Goal: Task Accomplishment & Management: Use online tool/utility

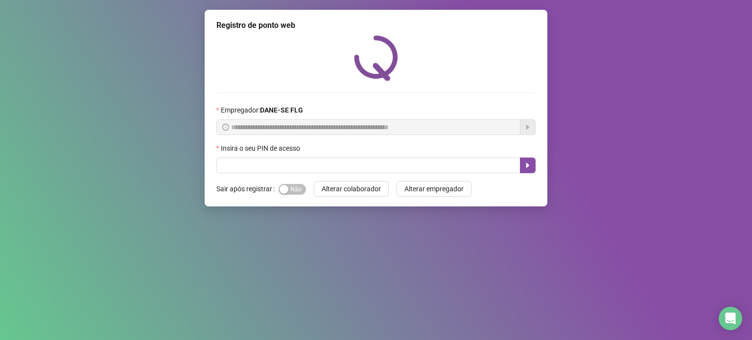
click at [299, 149] on label "Insira o seu PIN de acesso" at bounding box center [261, 148] width 90 height 11
click at [290, 165] on input "text" at bounding box center [368, 166] width 304 height 16
type input "*****"
click at [526, 166] on icon "caret-right" at bounding box center [527, 165] width 3 height 5
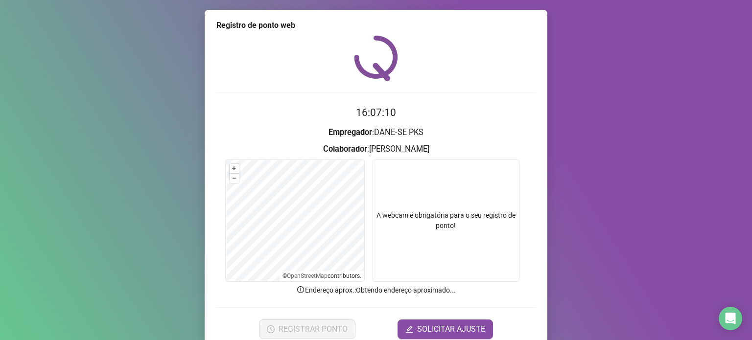
scroll to position [41, 0]
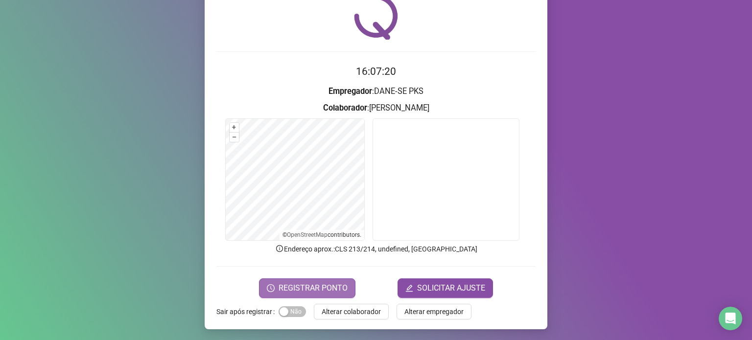
click at [311, 285] on span "REGISTRAR PONTO" at bounding box center [312, 288] width 69 height 12
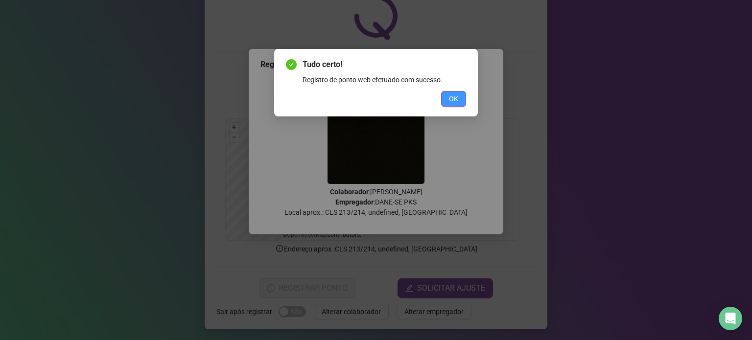
click at [454, 96] on span "OK" at bounding box center [453, 98] width 9 height 11
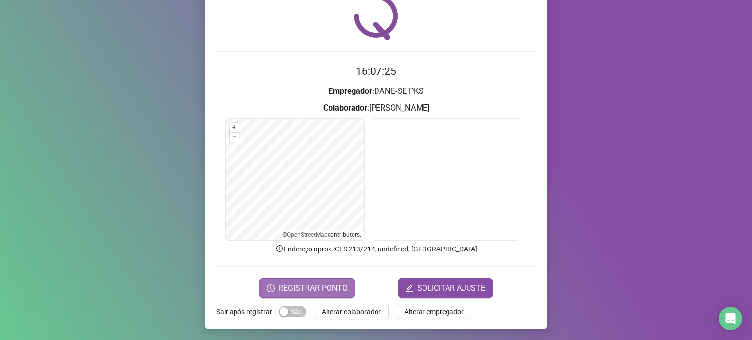
click at [282, 290] on span "REGISTRAR PONTO" at bounding box center [312, 288] width 69 height 12
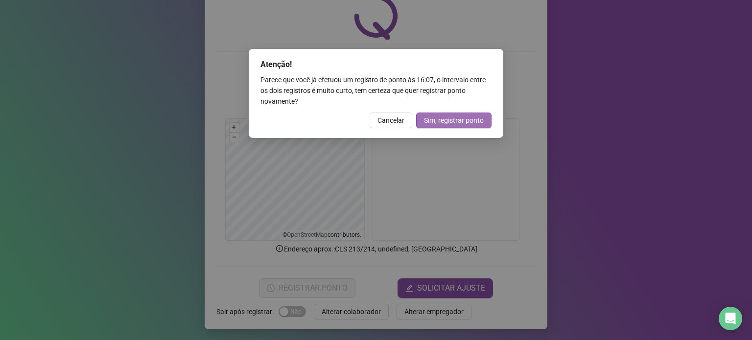
click at [445, 121] on span "Sim, registrar ponto" at bounding box center [454, 120] width 60 height 11
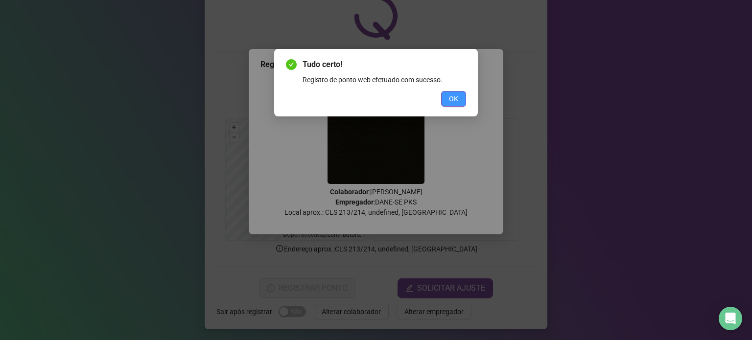
click at [452, 102] on span "OK" at bounding box center [453, 98] width 9 height 11
